Goal: Information Seeking & Learning: Learn about a topic

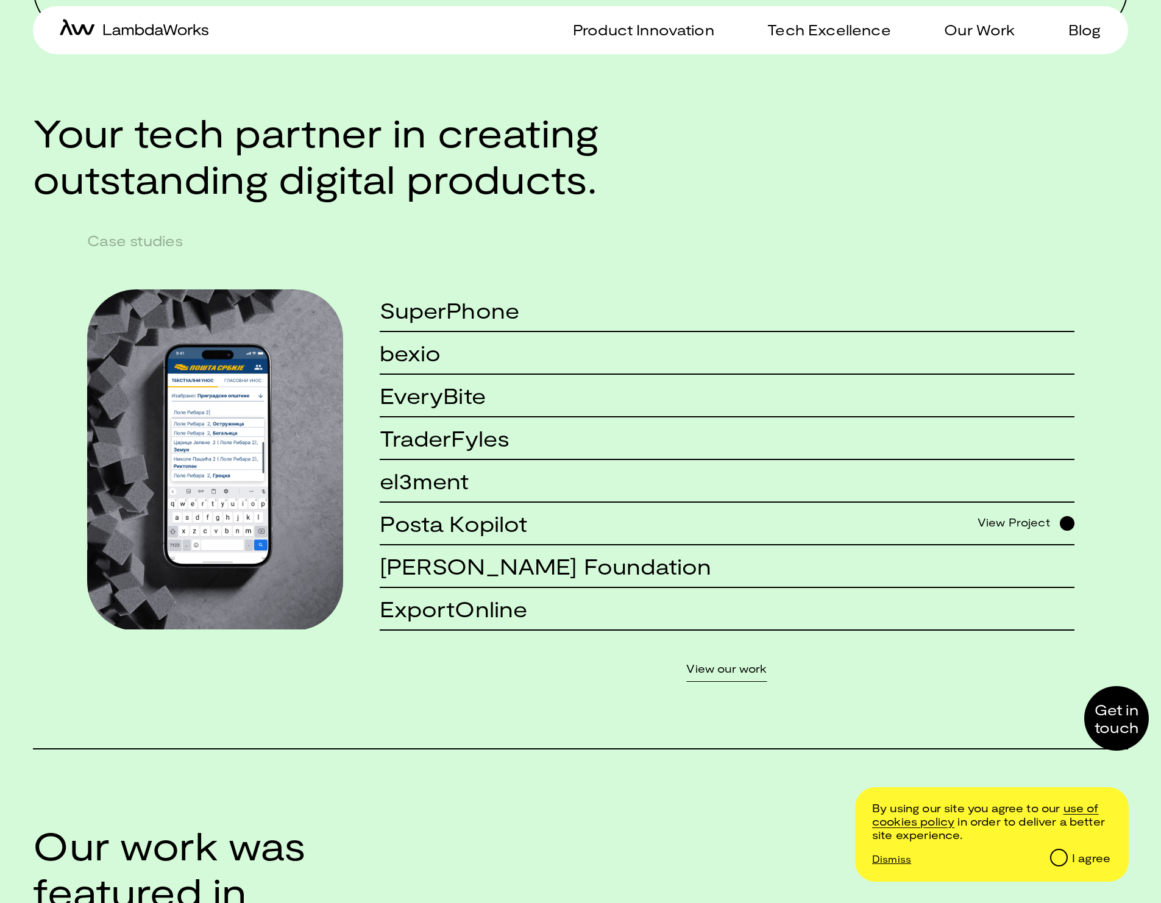
scroll to position [1007, 0]
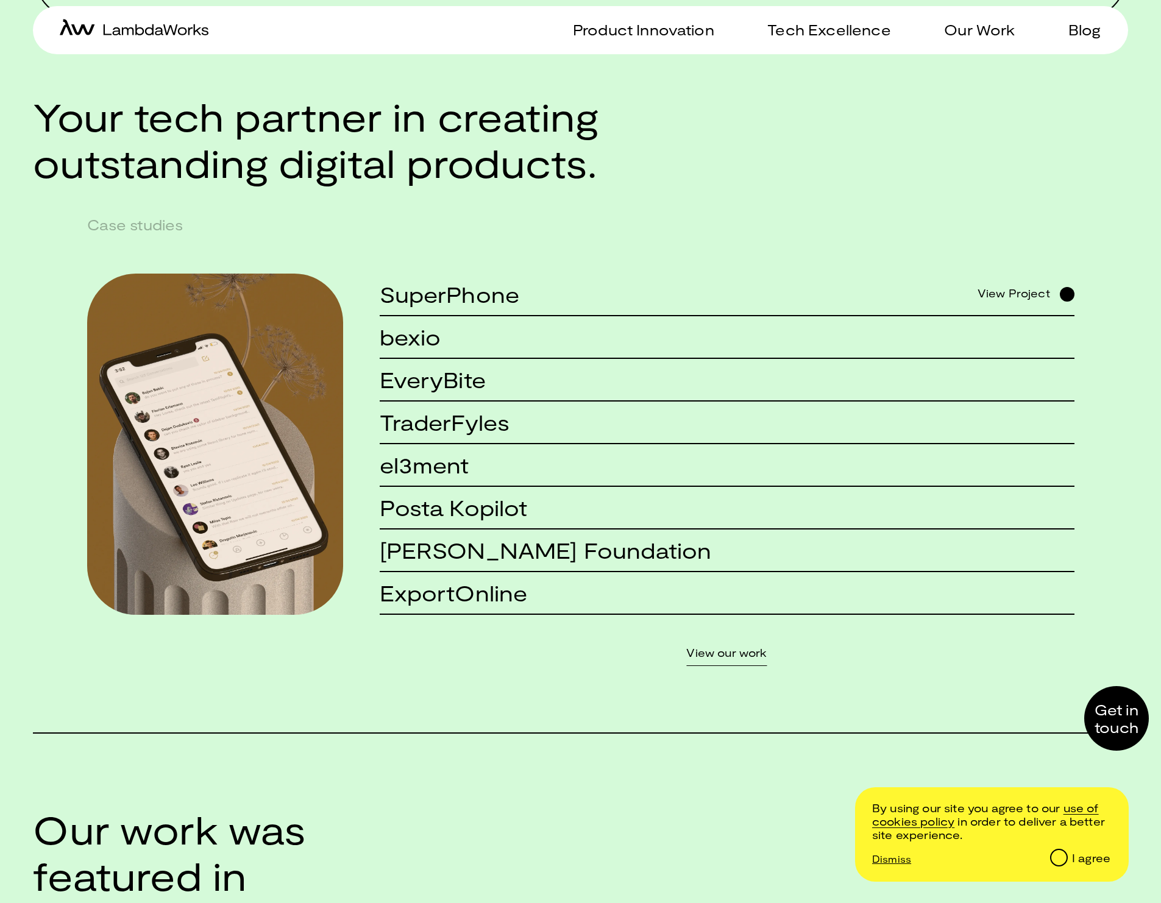
click at [426, 472] on h5 "el3ment" at bounding box center [425, 465] width 90 height 24
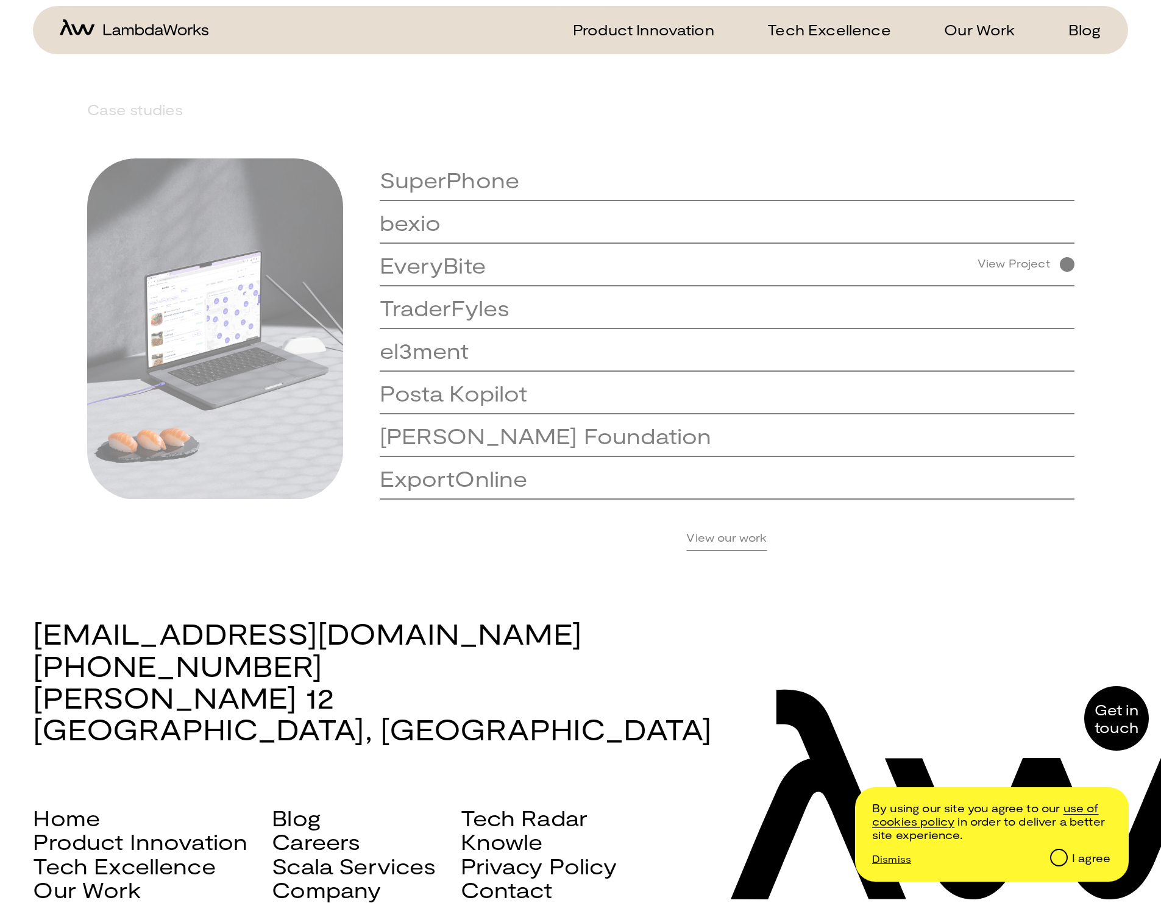
scroll to position [1503, 0]
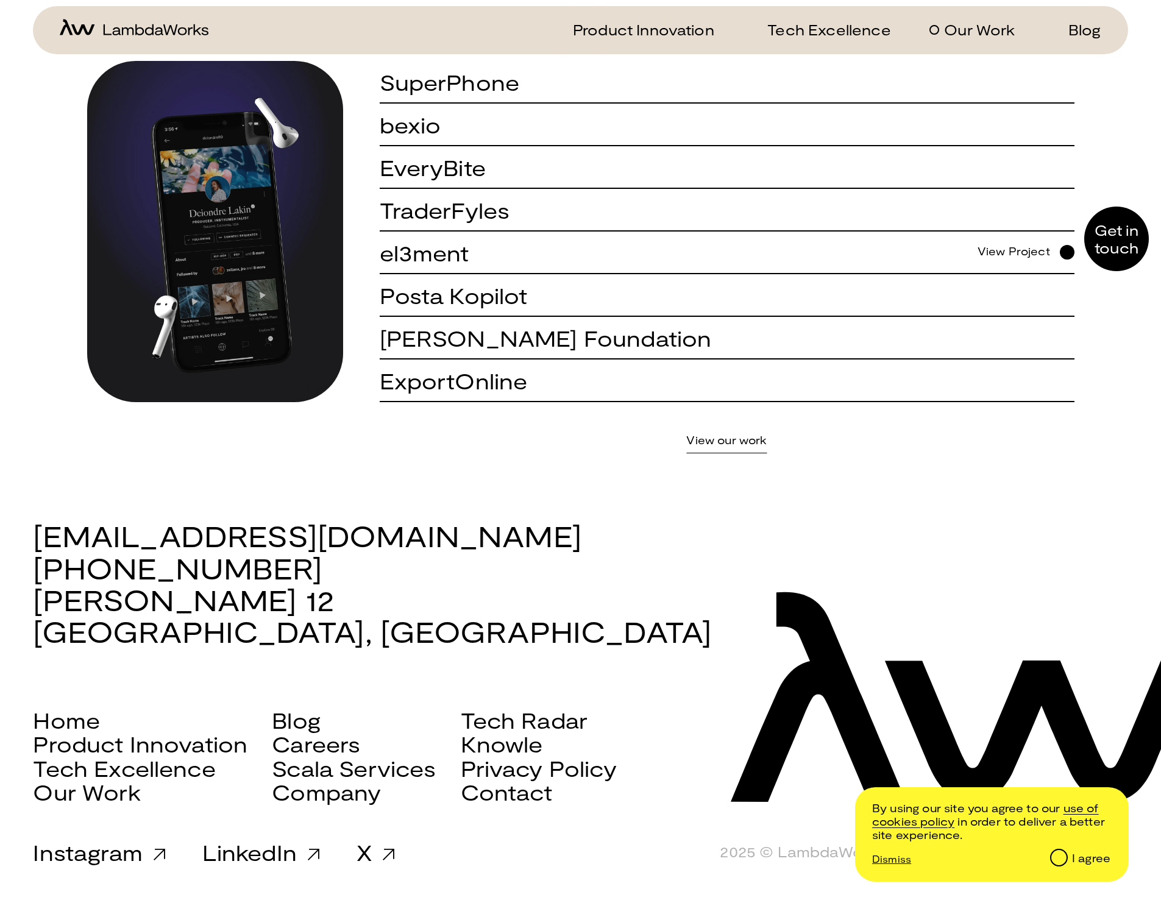
click at [935, 37] on link "Our Work" at bounding box center [971, 30] width 85 height 18
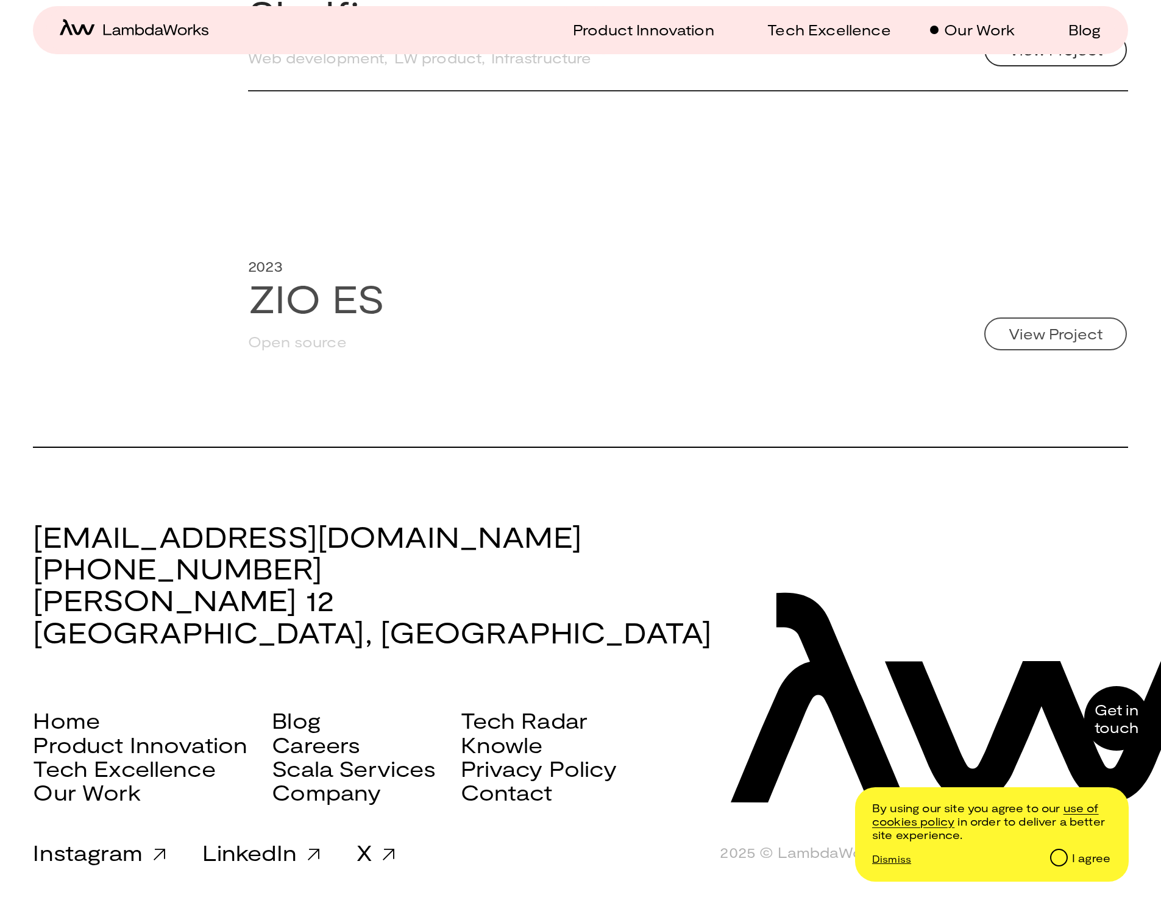
scroll to position [6847, 0]
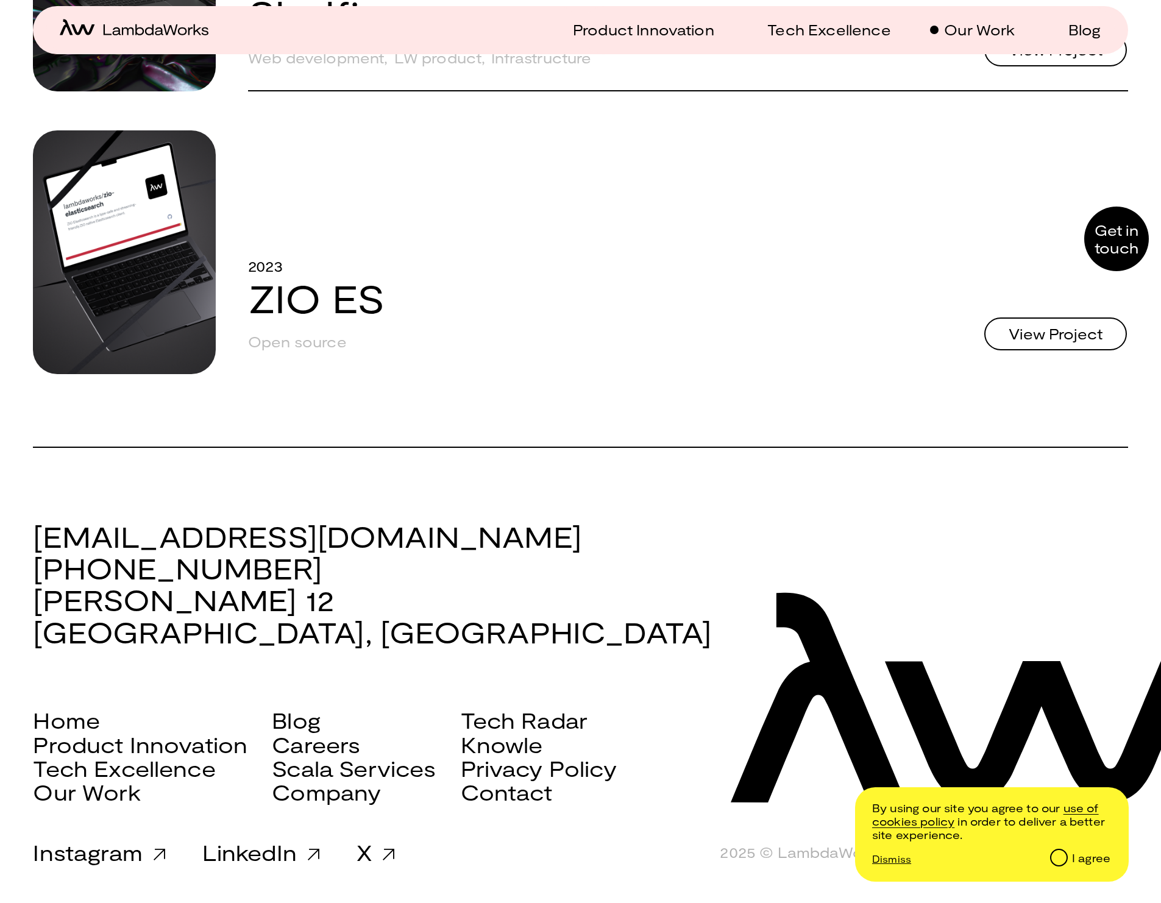
click at [328, 300] on link "ZIO ES" at bounding box center [316, 297] width 136 height 47
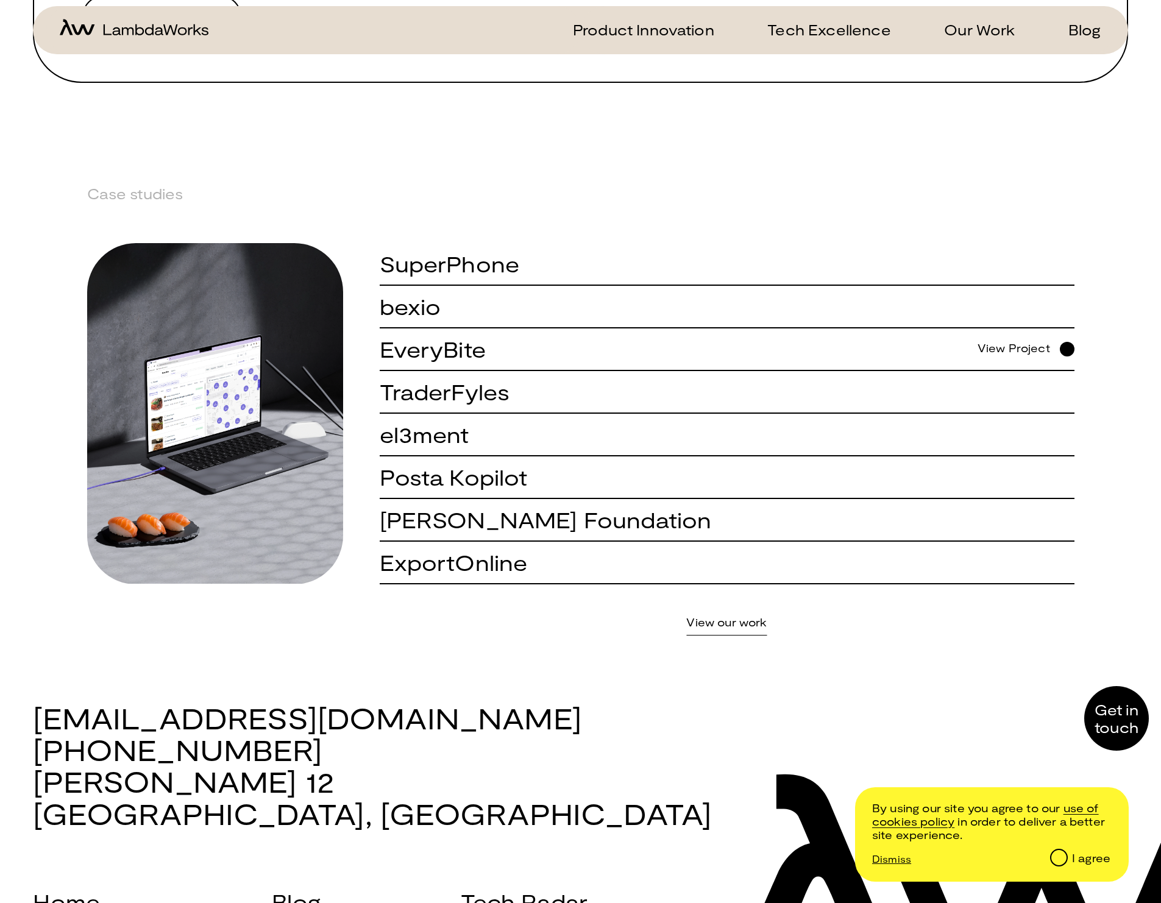
scroll to position [1303, 0]
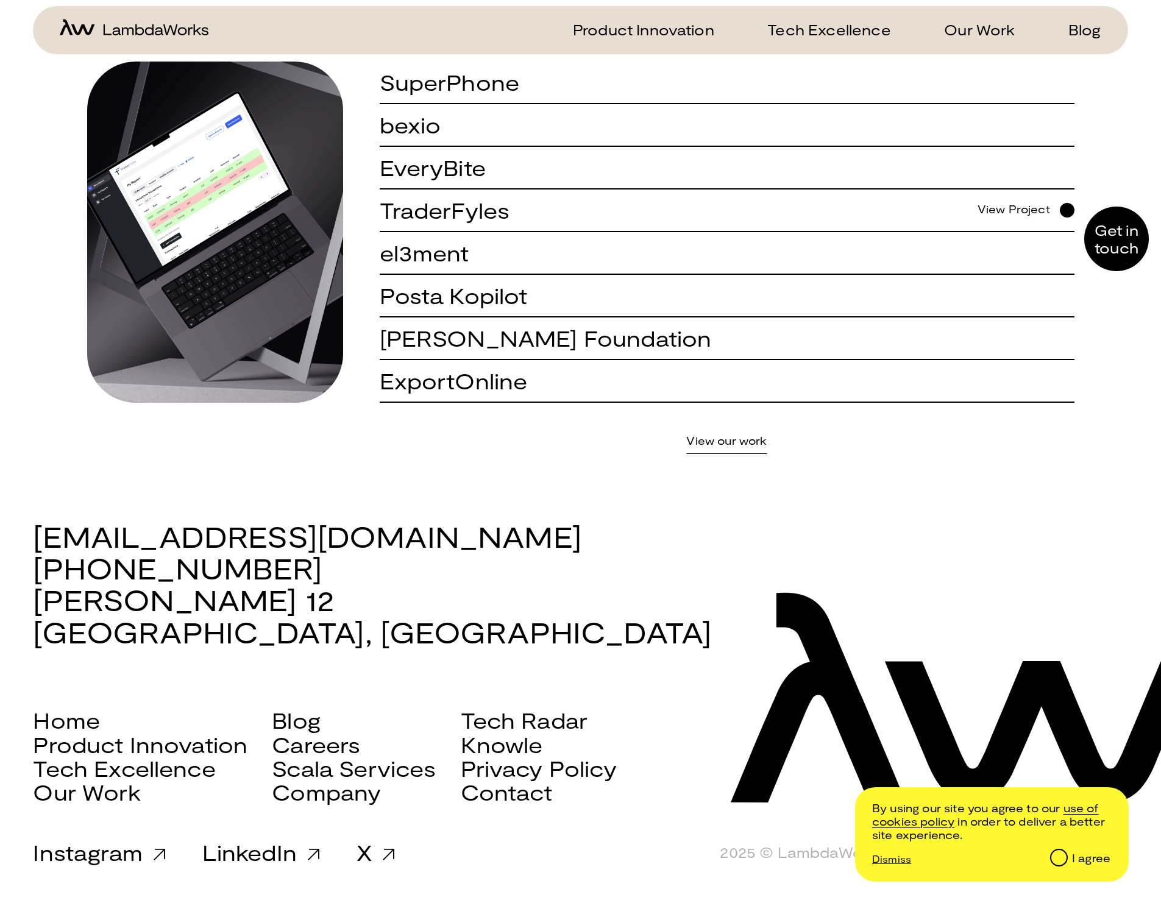
click at [241, 533] on h3 "[EMAIL_ADDRESS][DOMAIN_NAME] [PHONE_NUMBER] [PERSON_NAME][STREET_ADDRESS]" at bounding box center [580, 584] width 1094 height 128
